Goal: Transaction & Acquisition: Purchase product/service

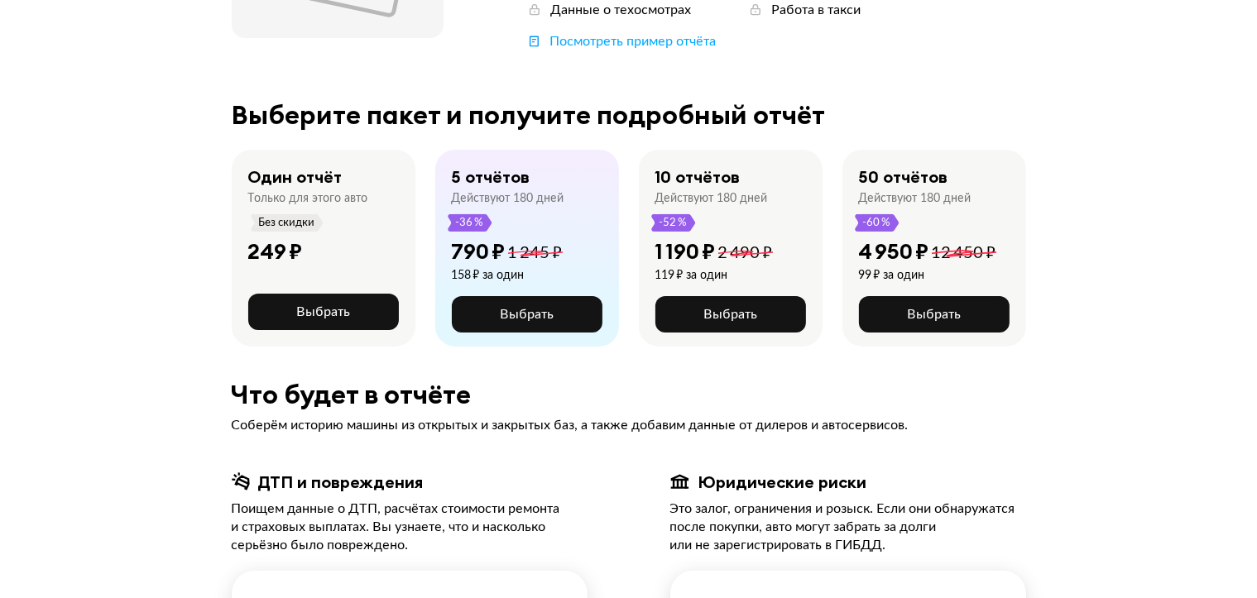
scroll to position [331, 0]
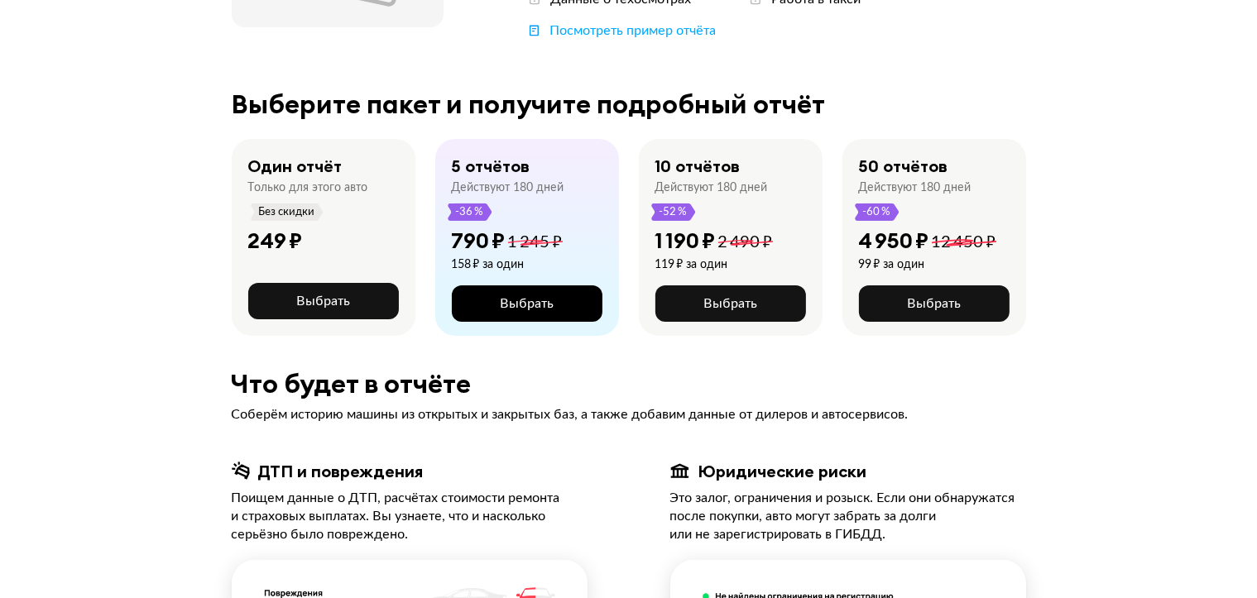
click at [544, 304] on span "Выбрать" at bounding box center [527, 303] width 54 height 13
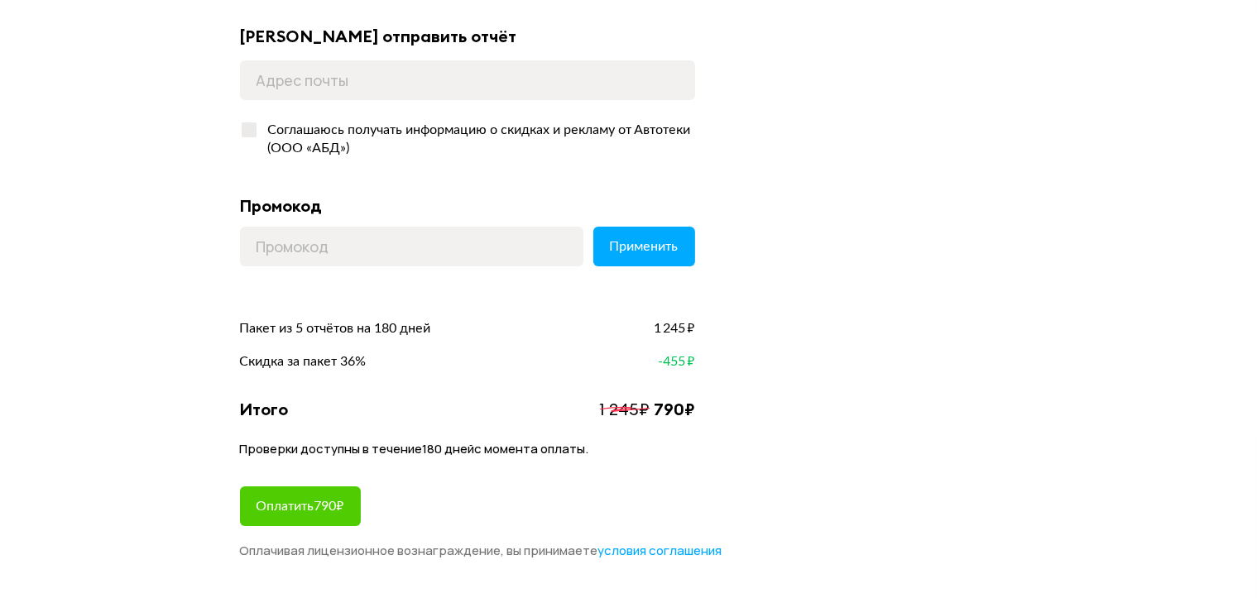
scroll to position [165, 0]
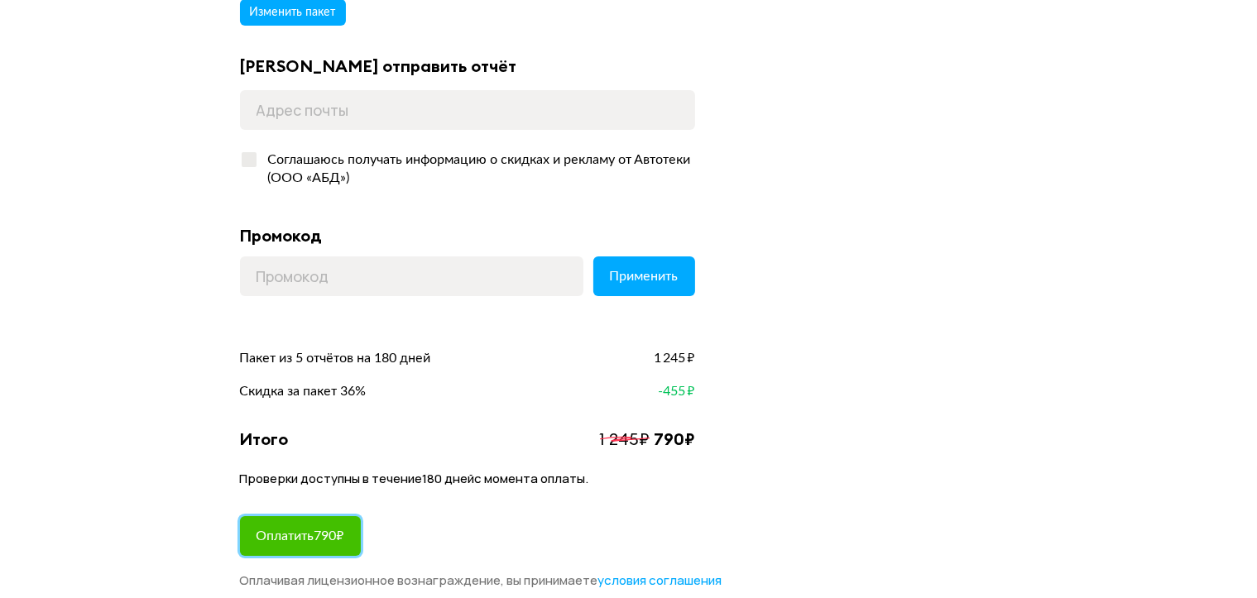
click at [321, 534] on span "Оплатить 790 ₽" at bounding box center [301, 536] width 88 height 13
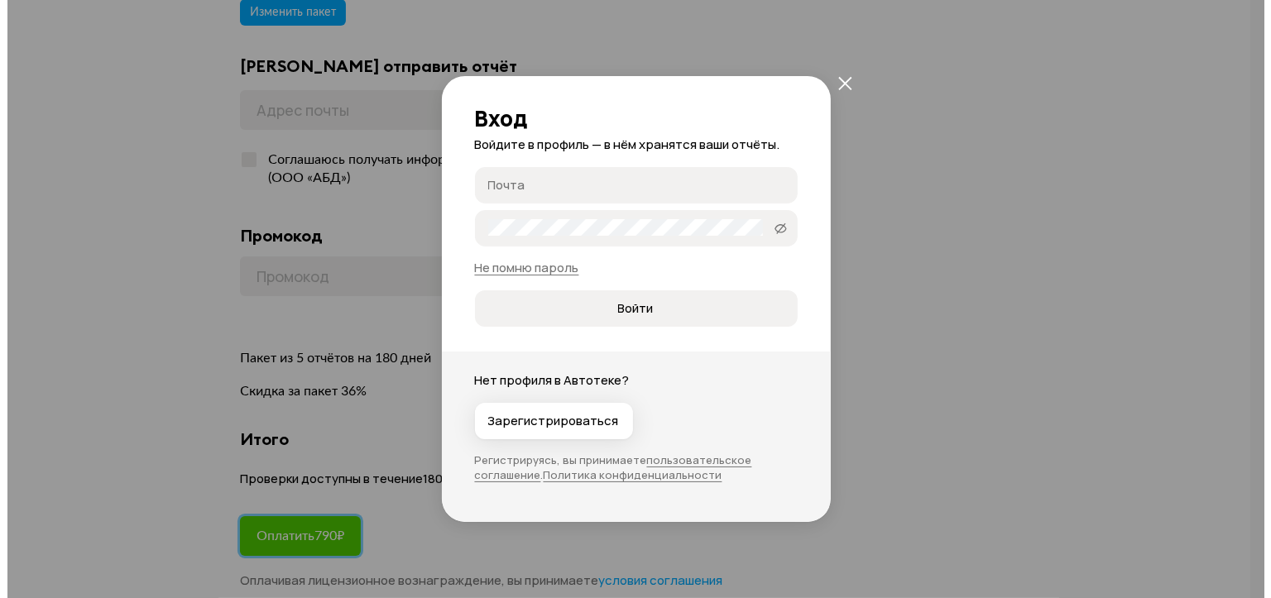
scroll to position [0, 0]
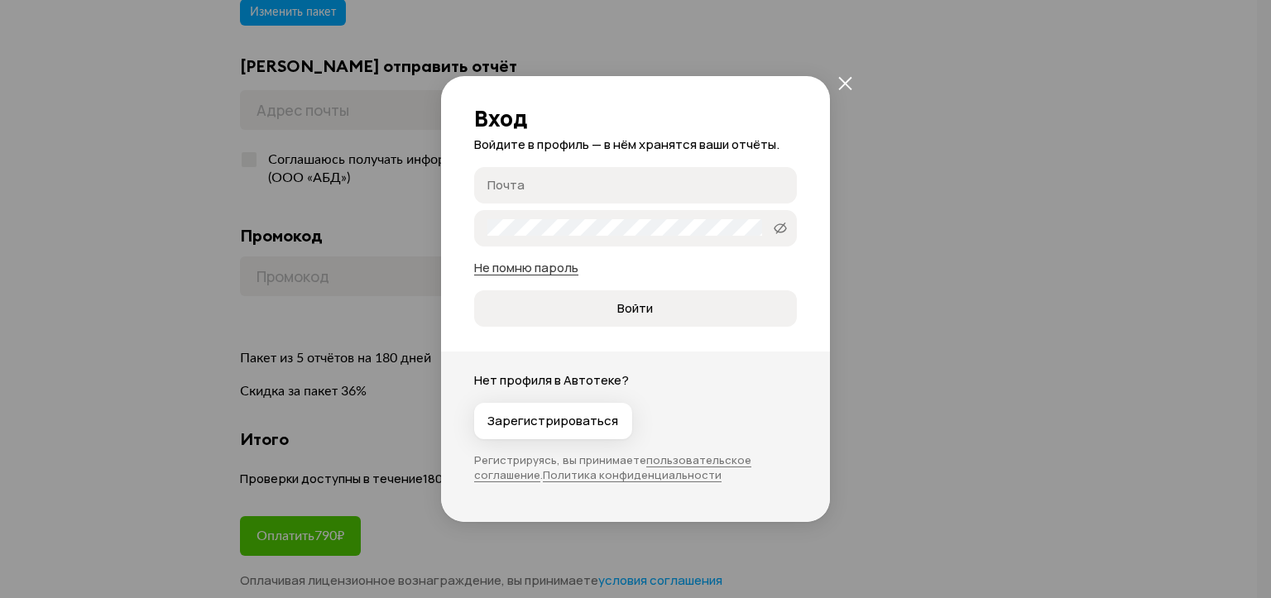
click at [547, 269] on link "Не помню пароль" at bounding box center [526, 267] width 104 height 17
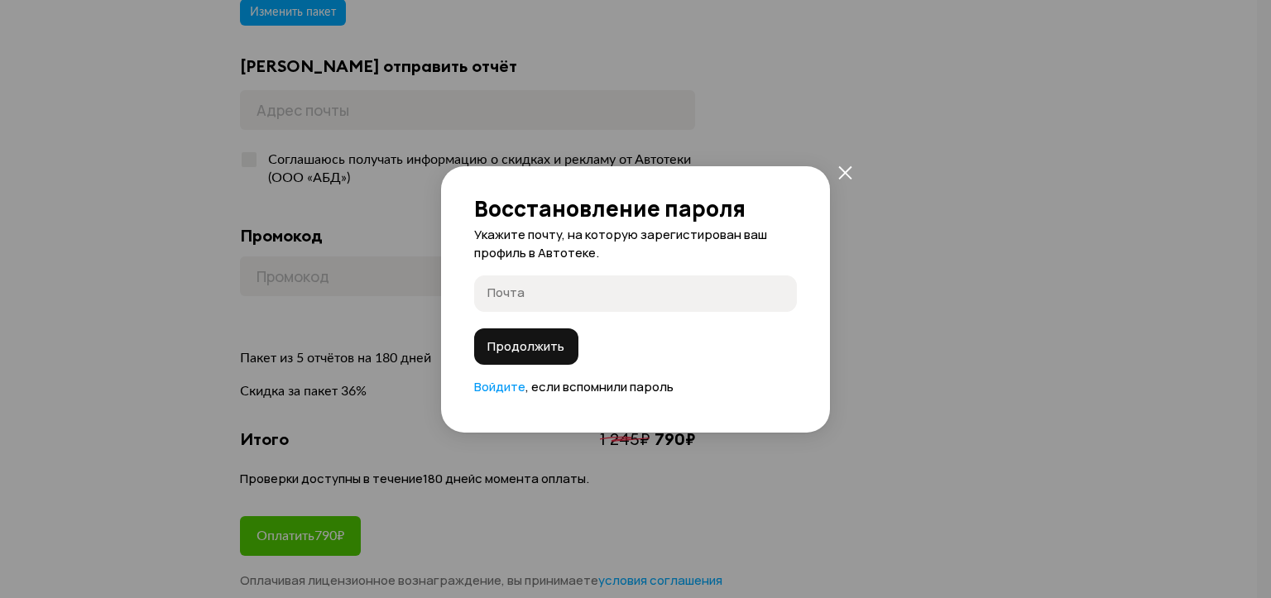
click at [554, 295] on input "Почта" at bounding box center [637, 293] width 301 height 17
click at [548, 345] on span "Продолжить" at bounding box center [525, 346] width 77 height 17
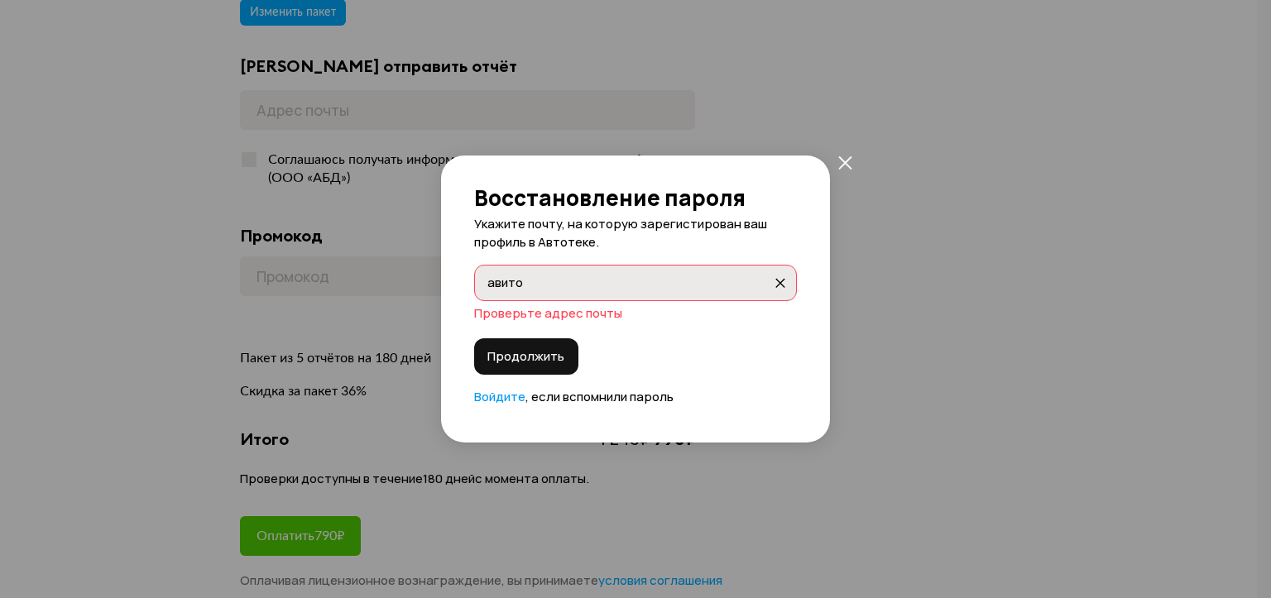
click at [530, 285] on input "авито" at bounding box center [629, 282] width 285 height 17
type input "[PERSON_NAME]"
click at [520, 352] on span "Продолжить" at bounding box center [525, 356] width 77 height 17
click at [520, 354] on span "Продолжить" at bounding box center [525, 356] width 77 height 17
click at [570, 282] on input "k1y2n3k3y2n1" at bounding box center [629, 282] width 285 height 17
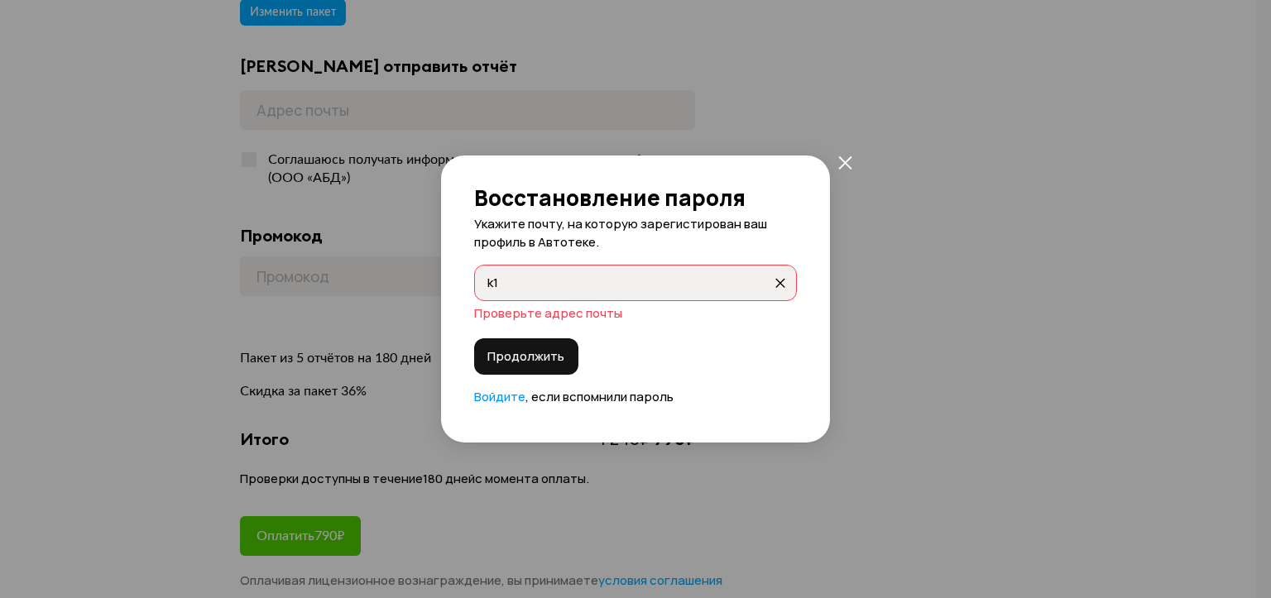
type input "k"
type input "K1Y2N3K3Y2N1"
click at [540, 353] on span "Продолжить" at bounding box center [525, 356] width 77 height 17
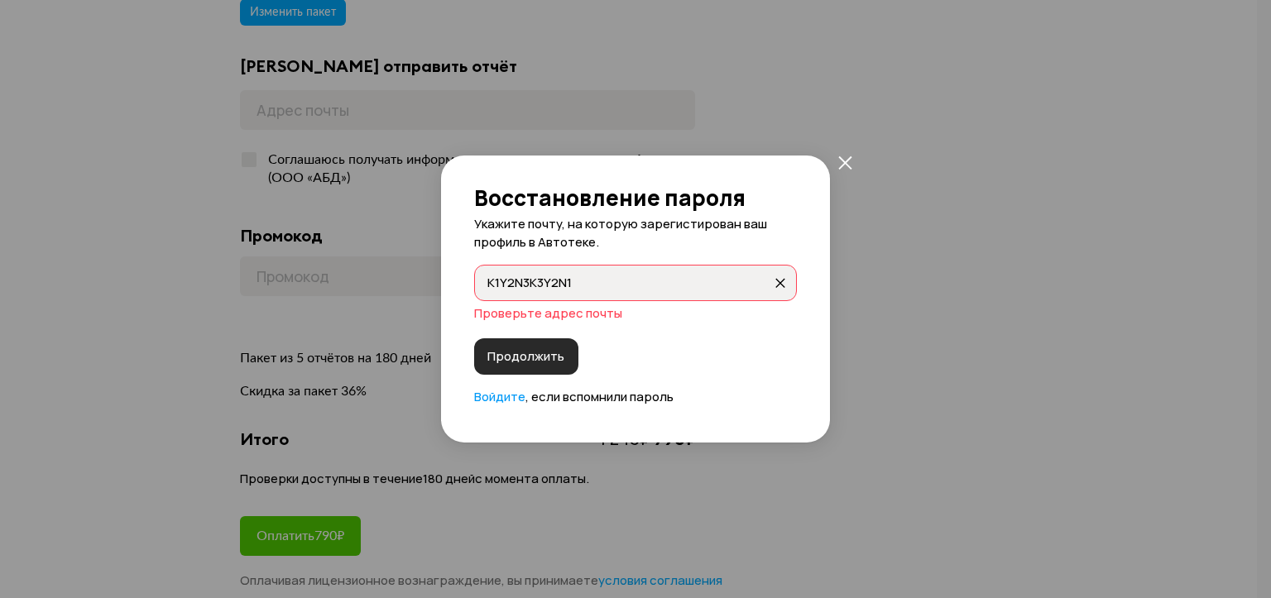
click at [540, 353] on span "Продолжить" at bounding box center [525, 356] width 77 height 17
click at [515, 396] on link "Войдите" at bounding box center [499, 396] width 51 height 17
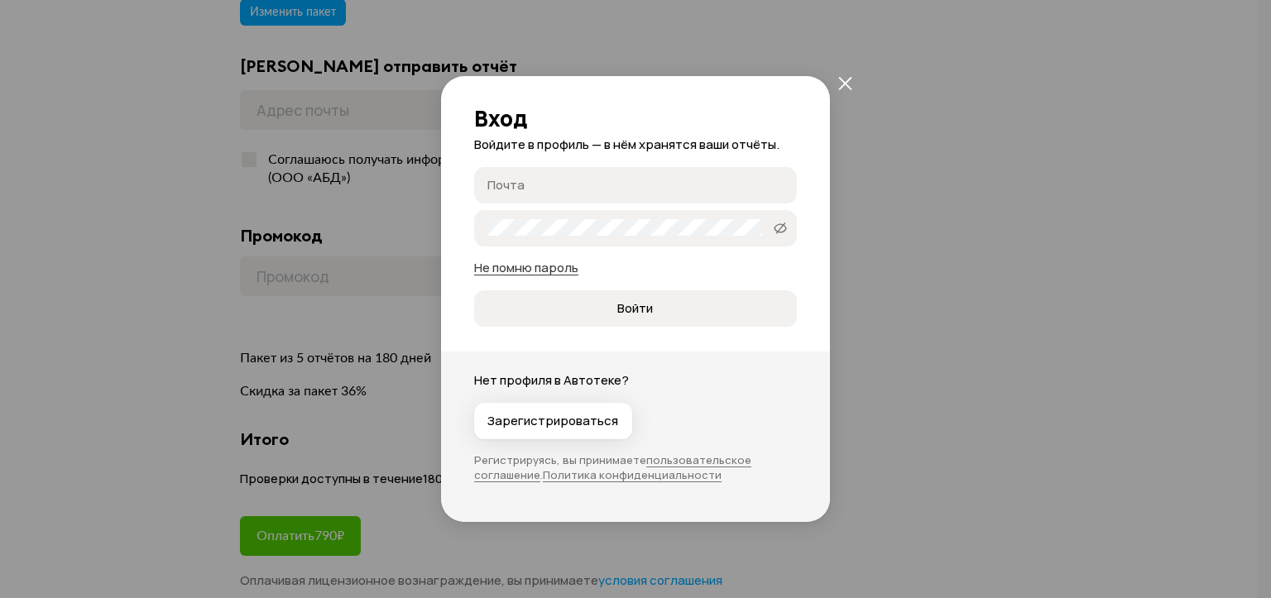
click at [513, 266] on link "Не помню пароль" at bounding box center [526, 267] width 104 height 17
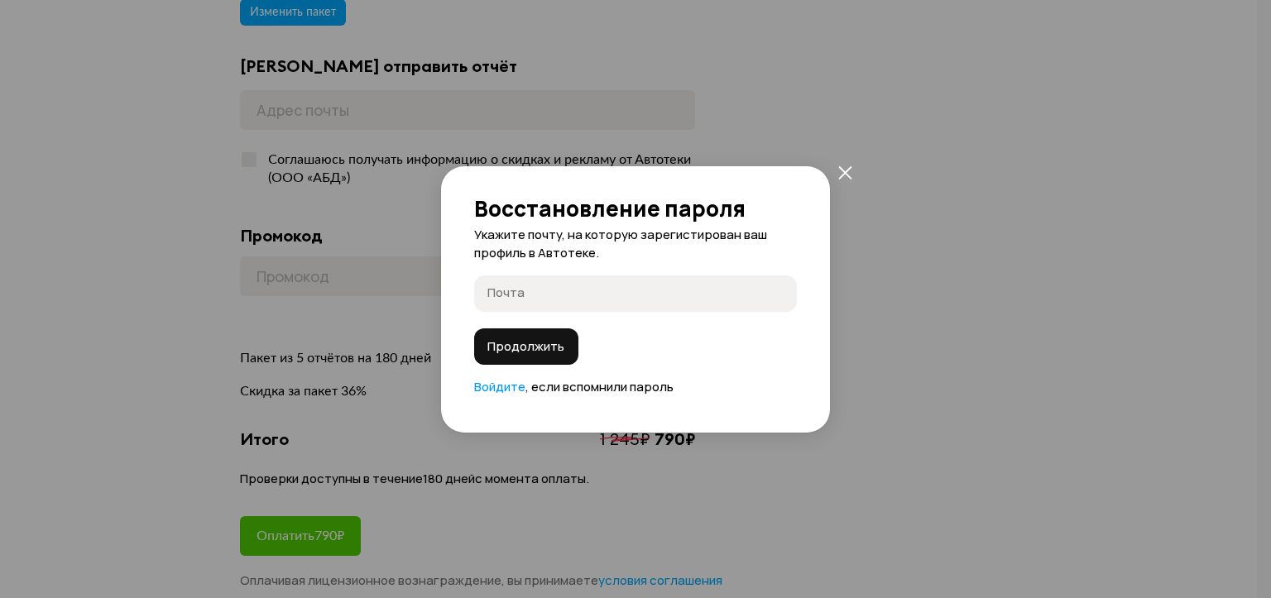
click at [522, 293] on input "Почта" at bounding box center [637, 293] width 301 height 17
click at [843, 170] on icon "закрыть" at bounding box center [845, 172] width 14 height 14
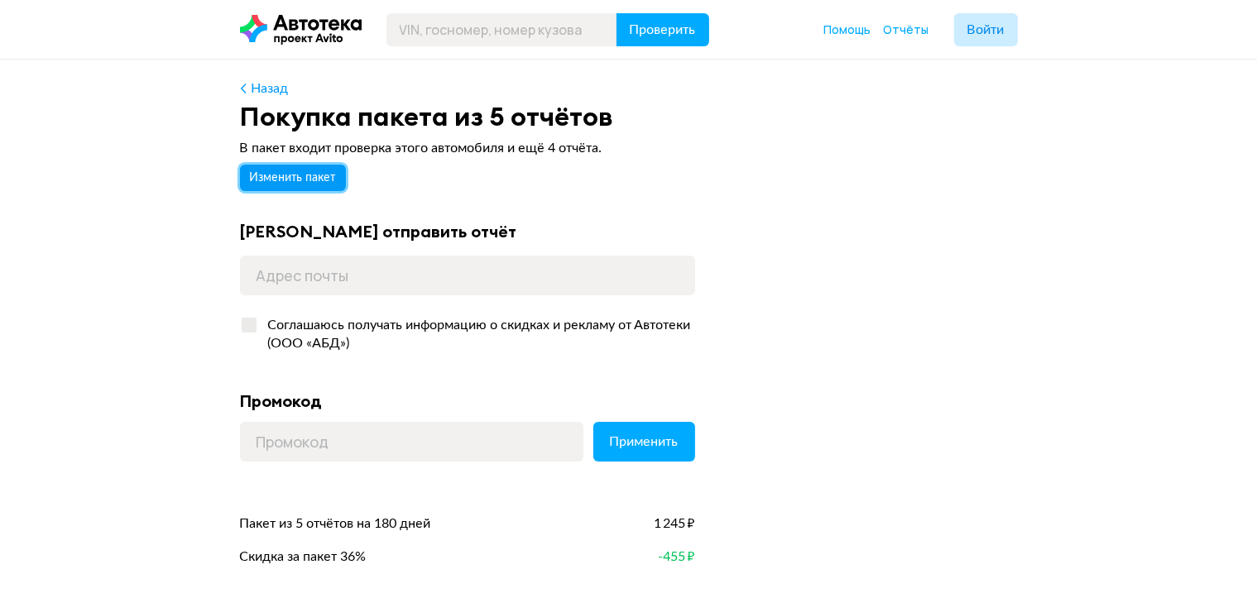
click at [309, 181] on span "Изменить пакет" at bounding box center [293, 178] width 86 height 12
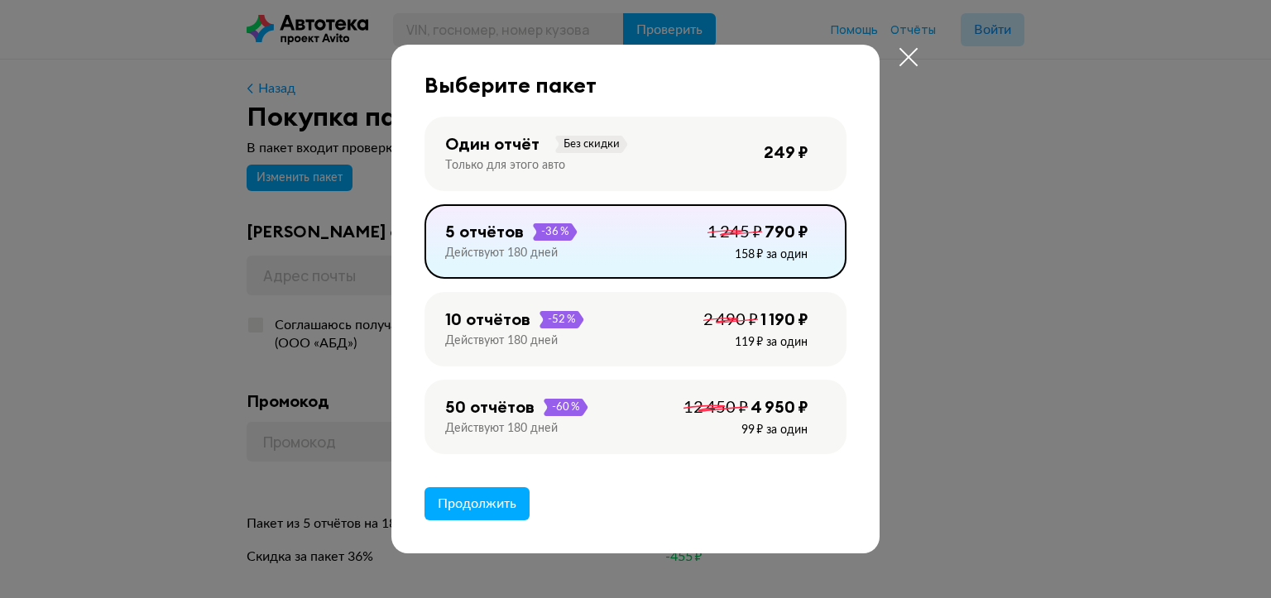
click at [526, 143] on div "Один отчёт" at bounding box center [492, 144] width 94 height 22
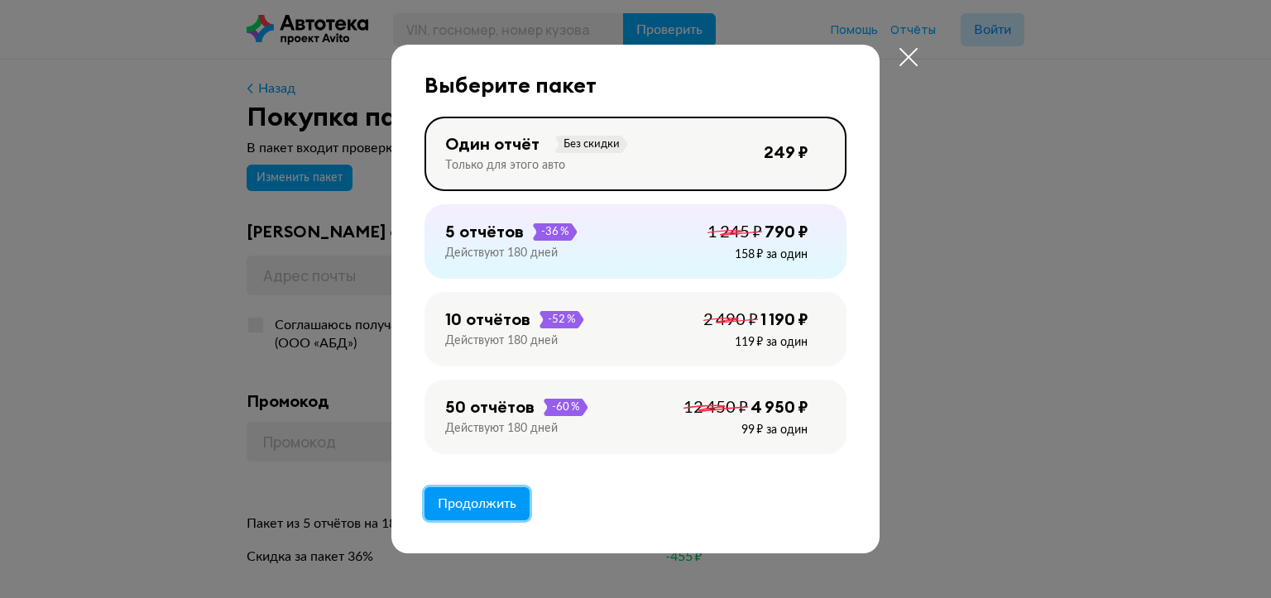
click at [456, 511] on span "Продолжить" at bounding box center [477, 503] width 79 height 13
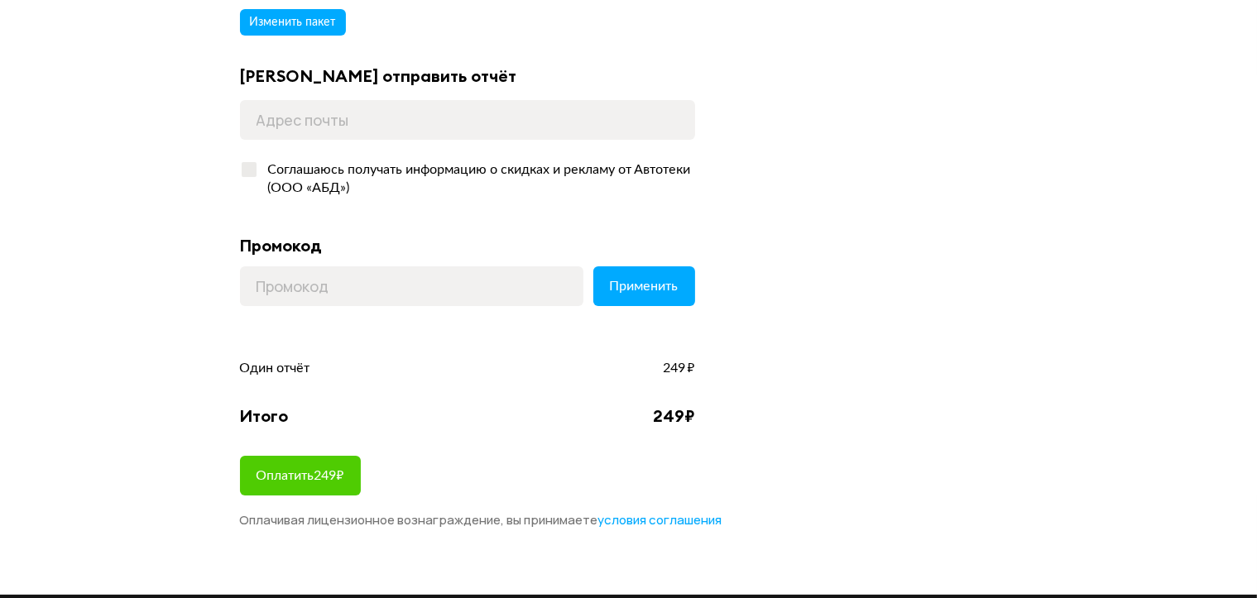
scroll to position [165, 0]
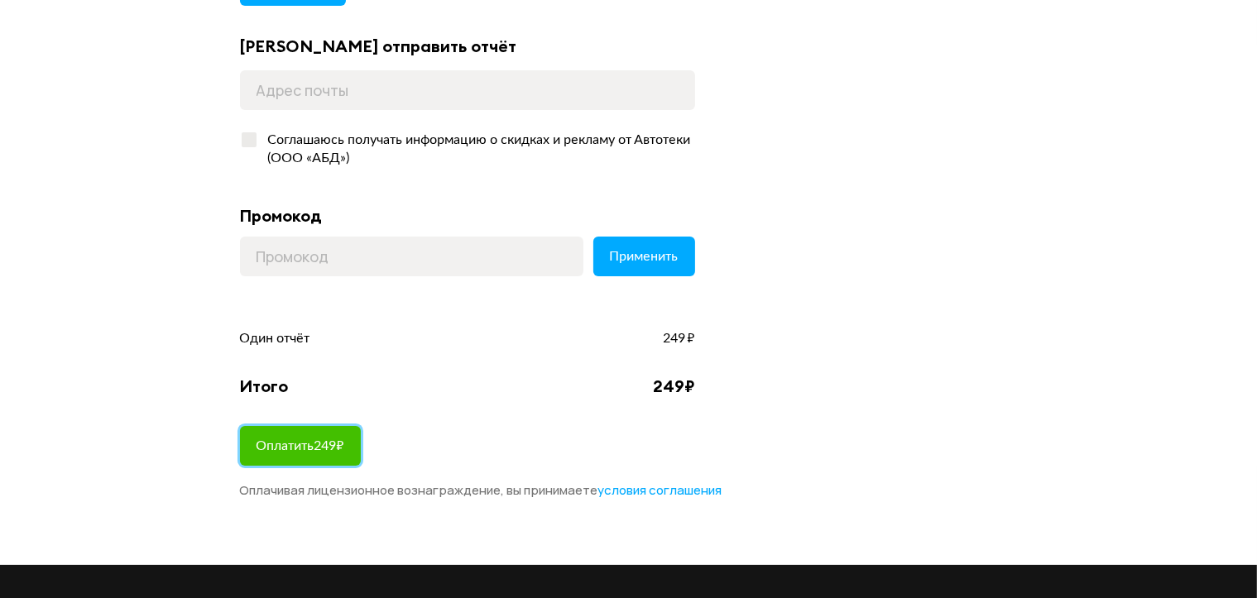
click at [314, 449] on span "Оплатить 249 ₽" at bounding box center [301, 445] width 88 height 13
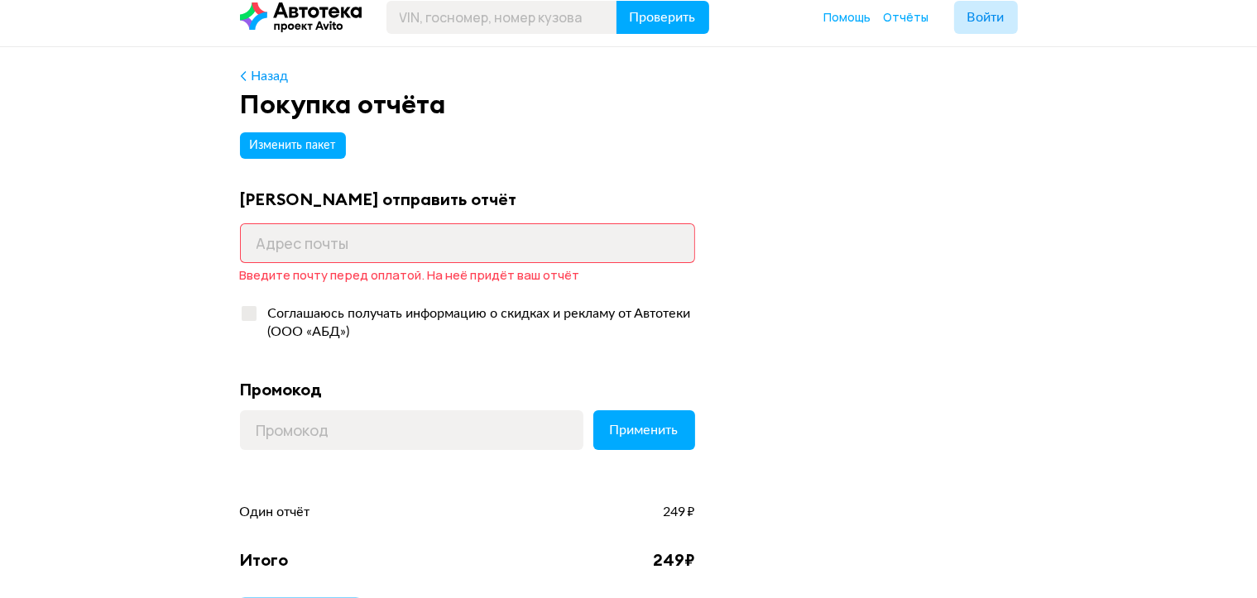
scroll to position [0, 0]
